Goal: Check status

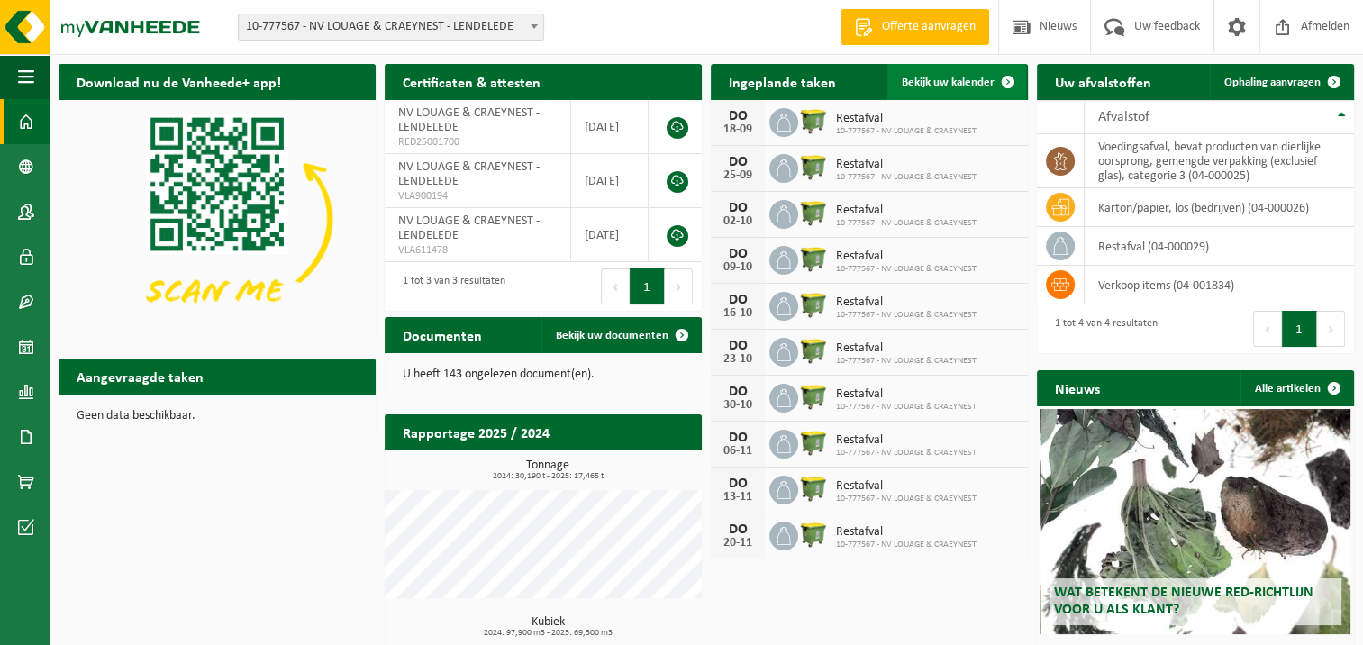
click at [1003, 80] on span at bounding box center [1008, 82] width 36 height 36
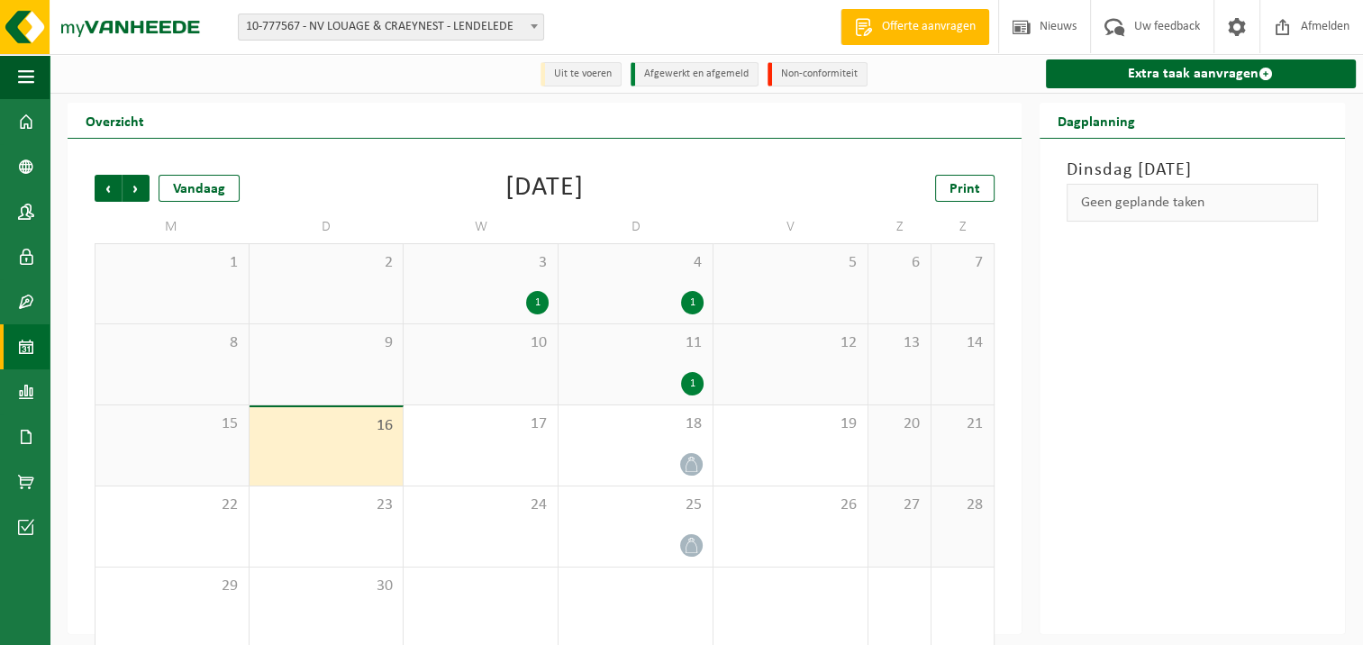
click at [537, 304] on div "1" at bounding box center [537, 302] width 23 height 23
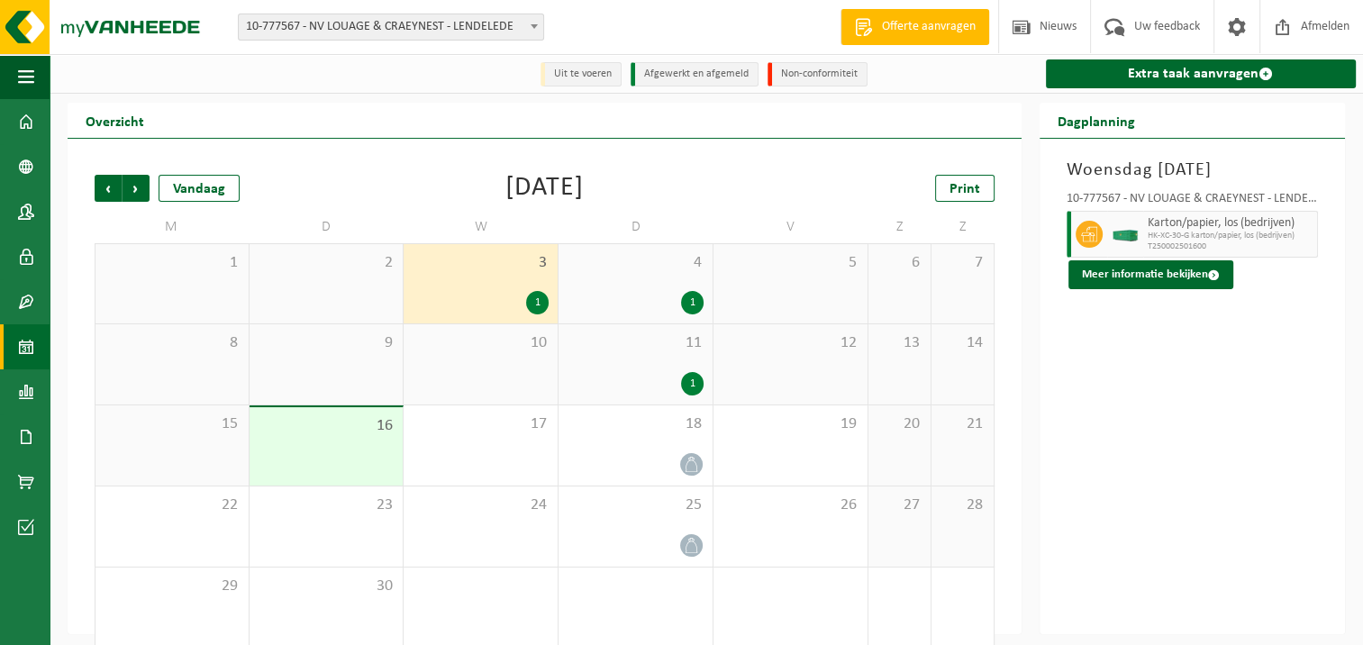
click at [537, 304] on div "1" at bounding box center [537, 302] width 23 height 23
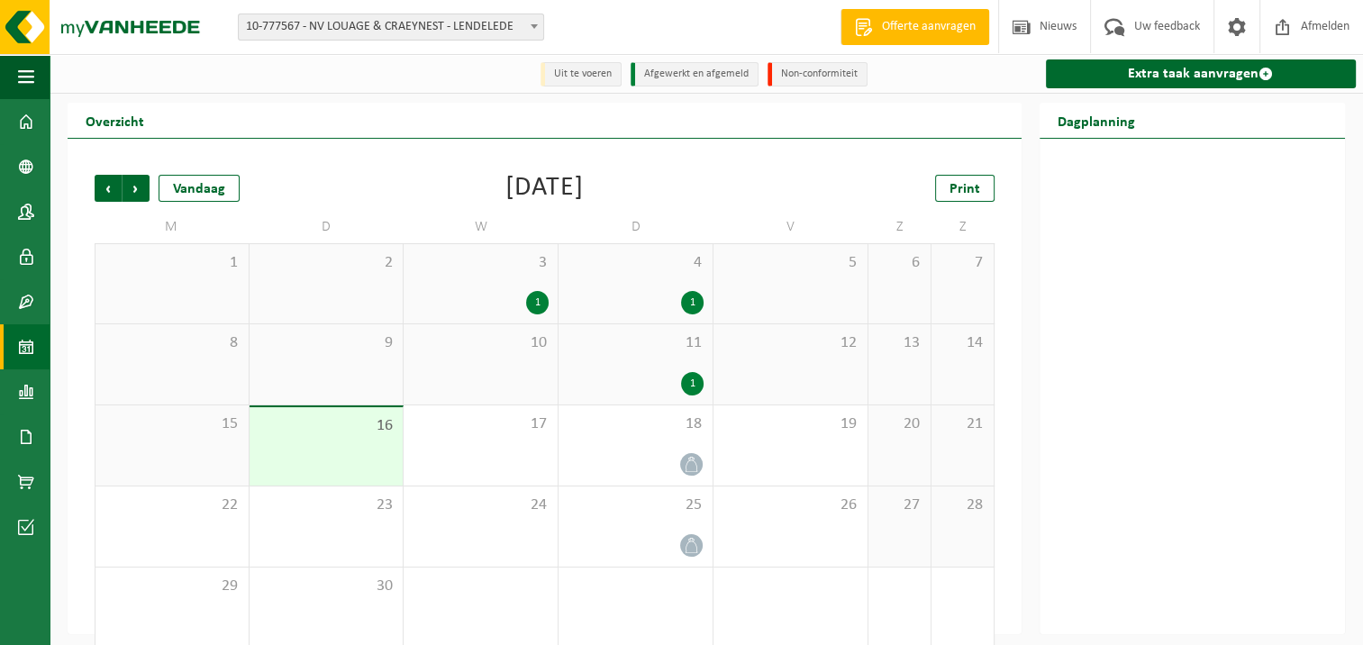
click at [692, 301] on div "1" at bounding box center [692, 302] width 23 height 23
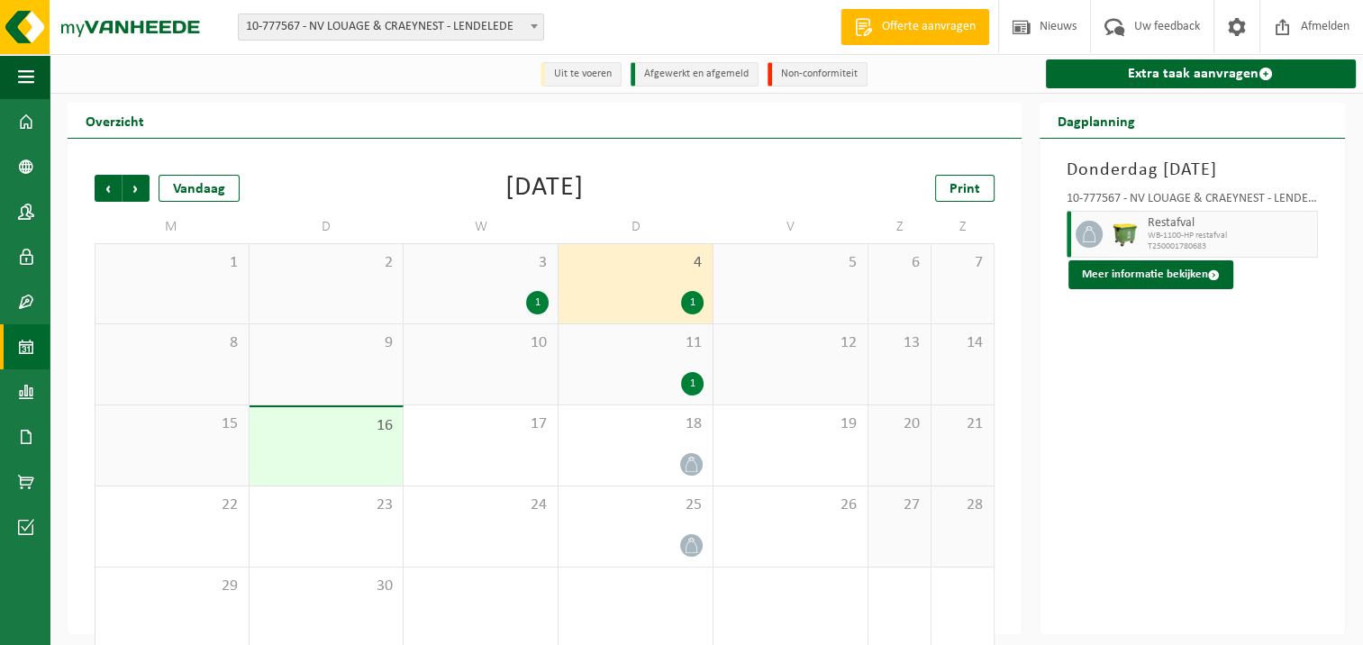
click at [692, 301] on div "1" at bounding box center [692, 302] width 23 height 23
